Goal: Task Accomplishment & Management: Use online tool/utility

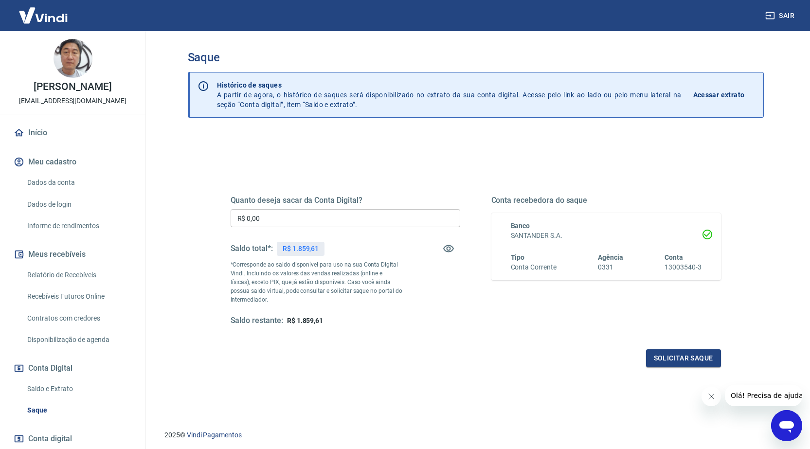
click at [355, 221] on input "R$ 0,00" at bounding box center [344, 218] width 229 height 18
type input "R$ 1.859,01"
click at [687, 358] on button "Solicitar saque" at bounding box center [683, 358] width 75 height 18
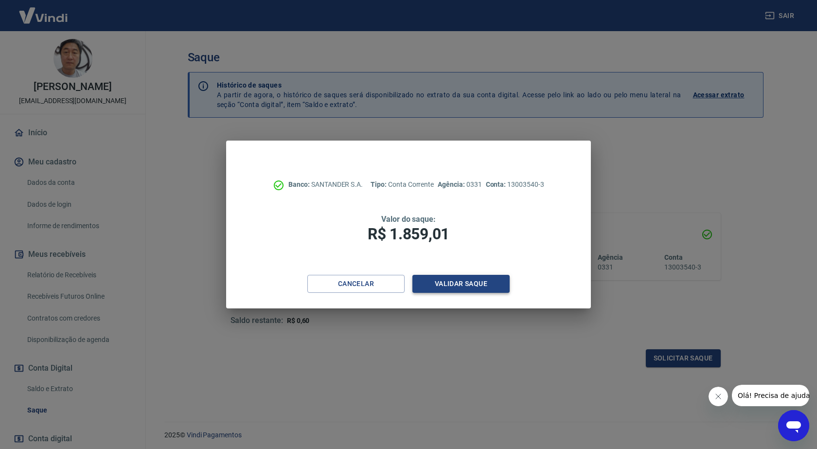
click at [474, 286] on button "Validar saque" at bounding box center [460, 284] width 97 height 18
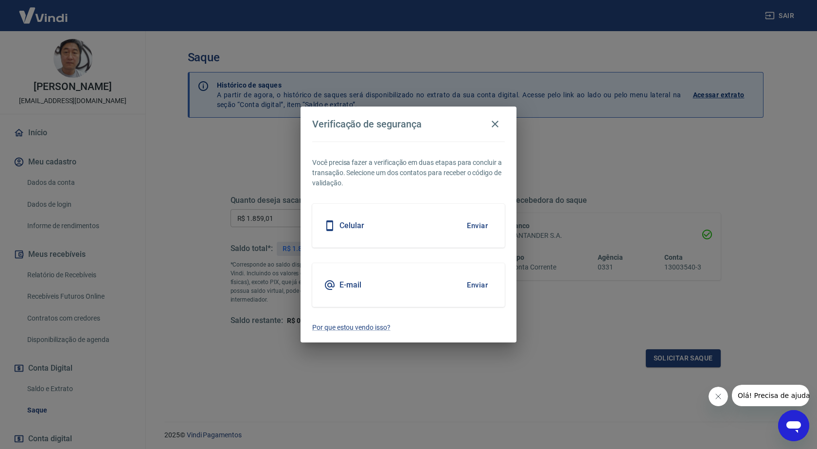
click at [480, 226] on button "Enviar" at bounding box center [477, 225] width 32 height 20
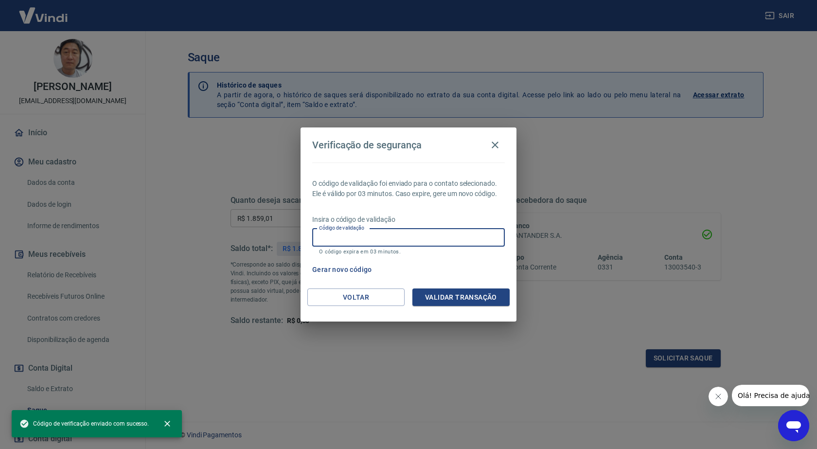
click at [405, 236] on input "Código de validação" at bounding box center [408, 238] width 193 height 18
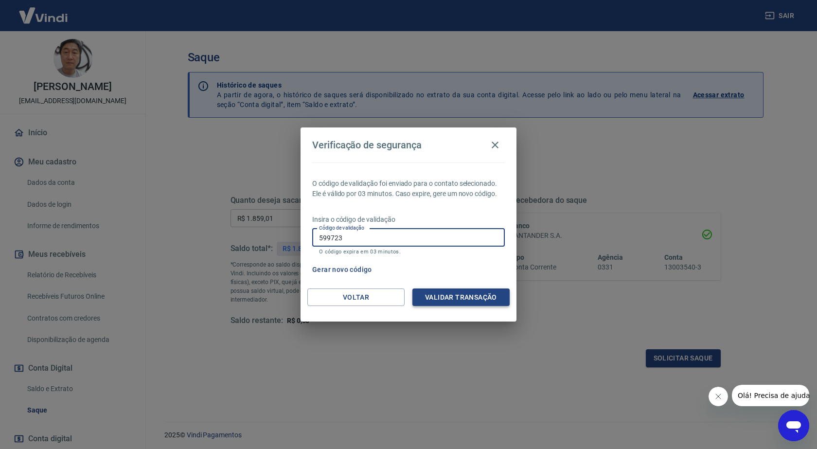
type input "599723"
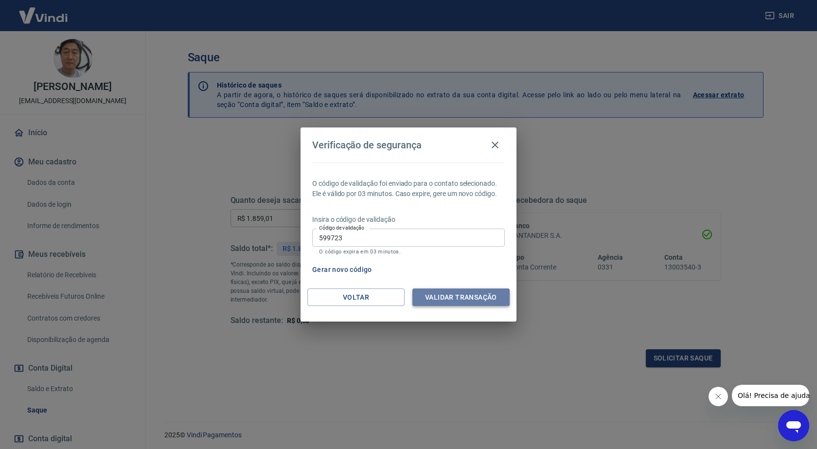
click at [489, 292] on button "Validar transação" at bounding box center [460, 297] width 97 height 18
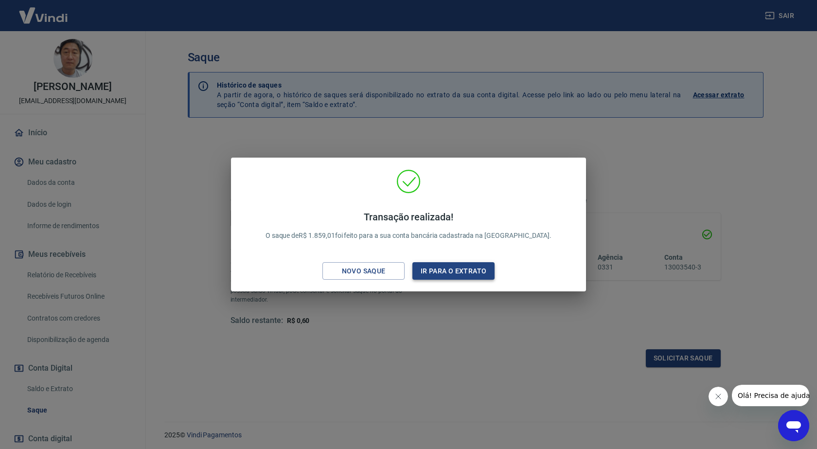
click at [448, 274] on button "Ir para o extrato" at bounding box center [453, 271] width 82 height 18
